Goal: Transaction & Acquisition: Purchase product/service

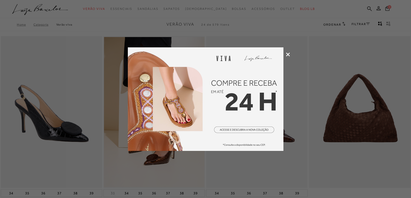
click at [284, 53] on div at bounding box center [205, 99] width 411 height 198
click at [285, 53] on div at bounding box center [205, 99] width 411 height 198
click at [286, 53] on icon at bounding box center [288, 55] width 4 height 4
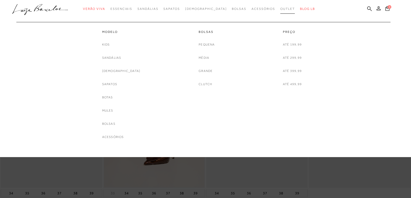
click at [280, 9] on span "Outlet" at bounding box center [287, 9] width 15 height 4
click at [280, 11] on link "Outlet" at bounding box center [287, 9] width 15 height 10
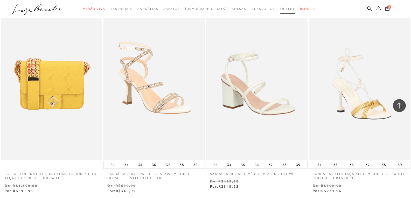
scroll to position [1166, 0]
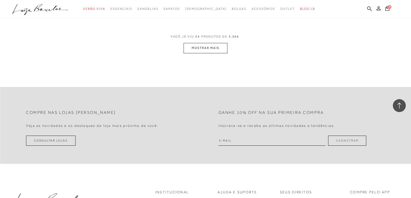
click at [203, 47] on button "MOSTRAR MAIS" at bounding box center [206, 48] width 44 height 10
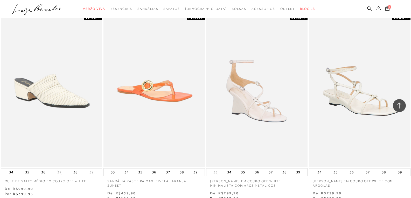
scroll to position [2229, 0]
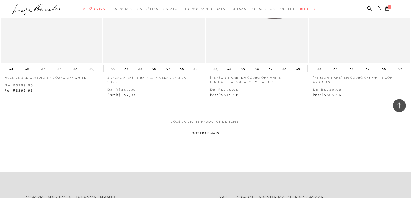
click at [201, 136] on button "MOSTRAR MAIS" at bounding box center [206, 133] width 44 height 10
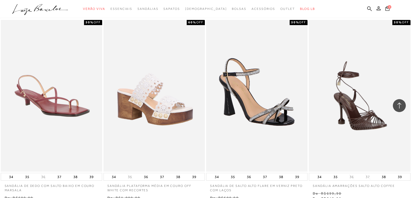
scroll to position [3422, 0]
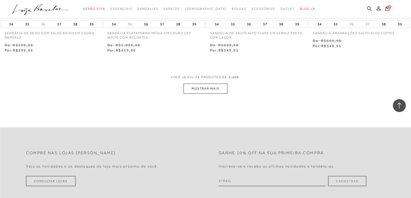
click at [224, 89] on button "MOSTRAR MAIS" at bounding box center [206, 89] width 44 height 10
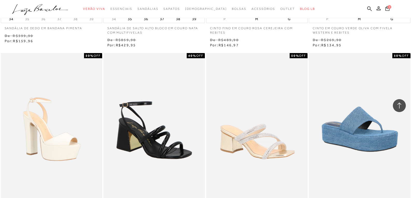
scroll to position [4484, 0]
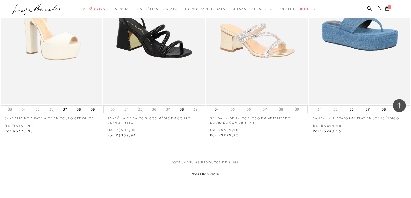
click at [231, 168] on span "VOCÊ JÁ VIU 96 PRODUTOS DE 3.266" at bounding box center [206, 164] width 70 height 9
click at [232, 174] on div "VOCÊ JÁ VIU 96 PRODUTOS DE 3.266 MOSTRAR MAIS" at bounding box center [205, 169] width 411 height 19
click at [225, 176] on div "VOCÊ JÁ VIU 96 PRODUTOS DE 3.266 MOSTRAR MAIS" at bounding box center [205, 169] width 411 height 19
click at [225, 176] on button "MOSTRAR MAIS" at bounding box center [206, 174] width 44 height 10
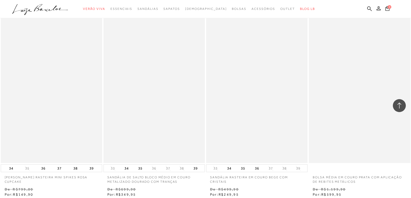
scroll to position [5703, 0]
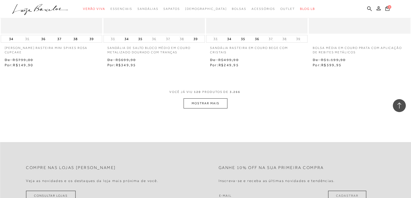
click at [222, 105] on button "MOSTRAR MAIS" at bounding box center [206, 104] width 44 height 10
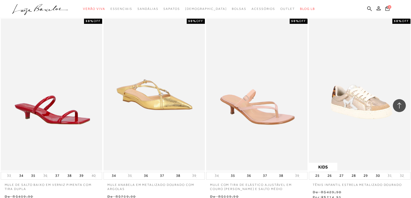
scroll to position [6791, 0]
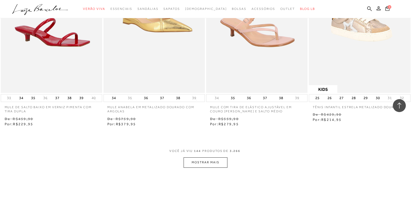
click at [215, 164] on button "MOSTRAR MAIS" at bounding box center [206, 163] width 44 height 10
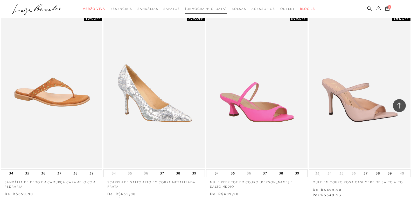
scroll to position [7699, 0]
